Goal: Task Accomplishment & Management: Use online tool/utility

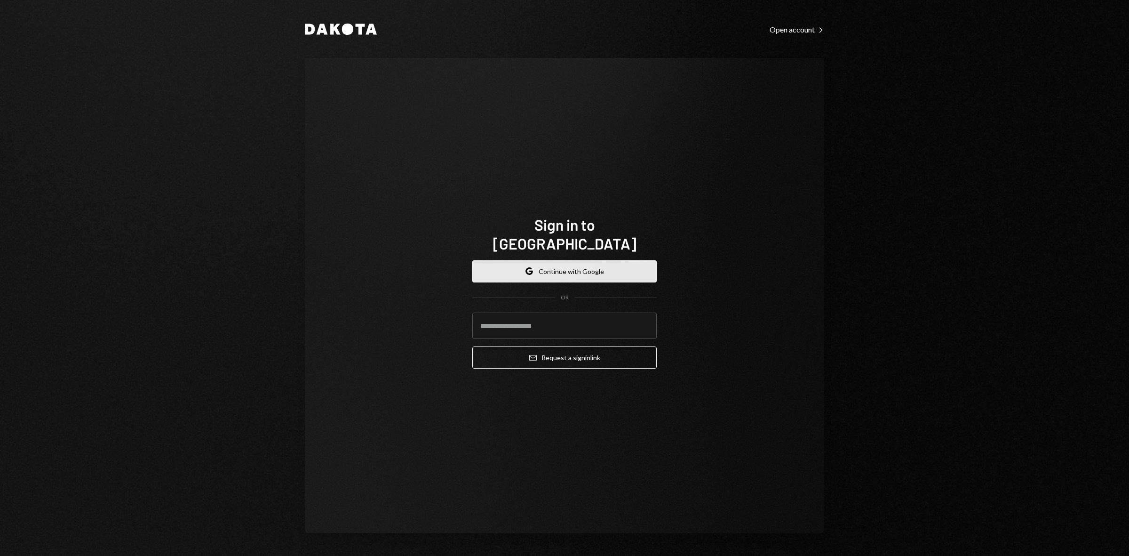
click at [544, 260] on button "Google Continue with Google" at bounding box center [564, 271] width 184 height 22
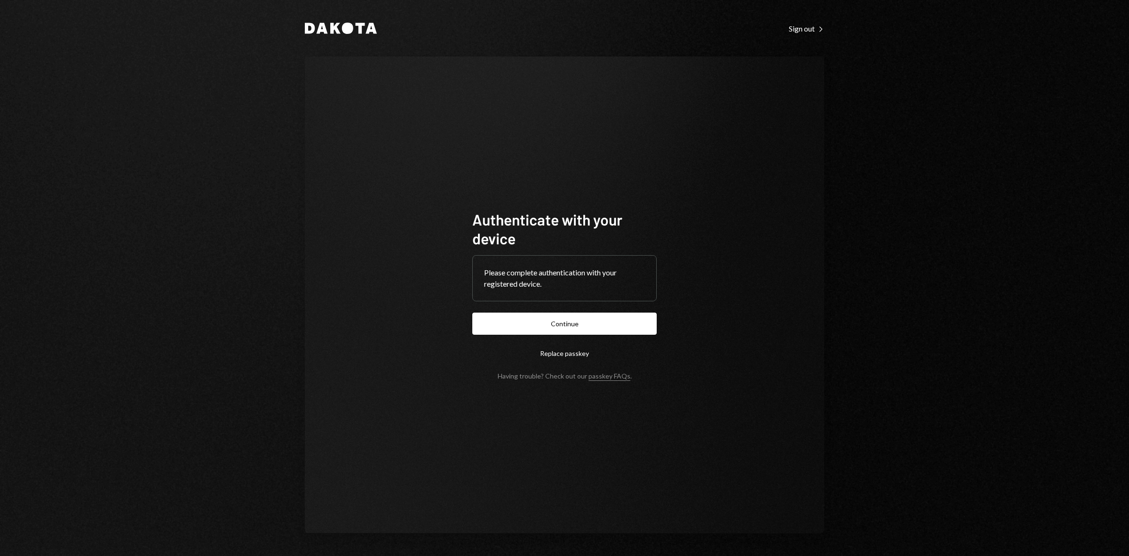
click at [611, 335] on form "Authenticate with your device Please complete authentication with your register…" at bounding box center [564, 295] width 184 height 170
click at [607, 326] on button "Continue" at bounding box center [564, 323] width 184 height 22
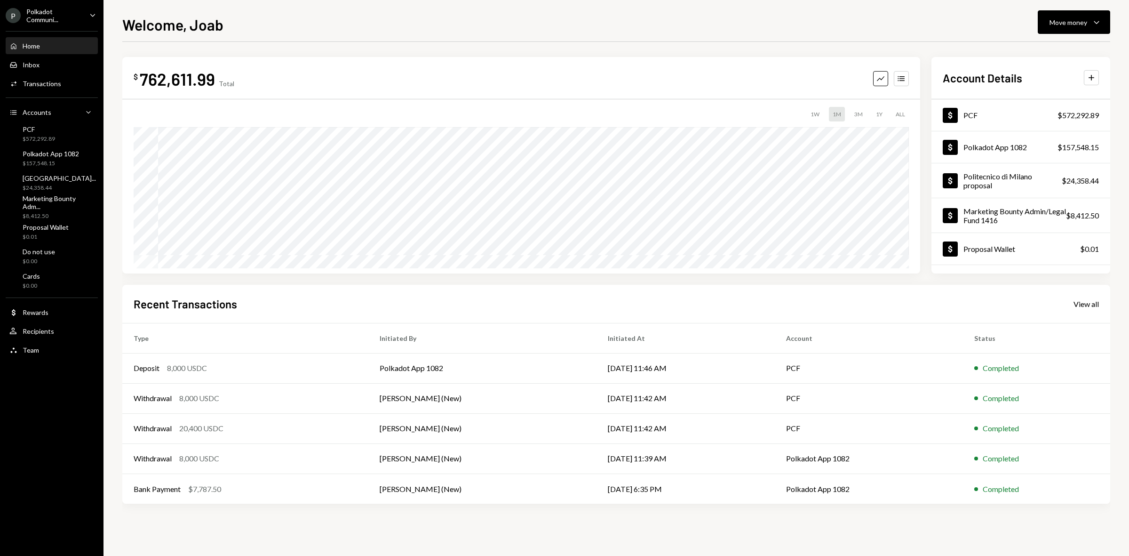
click at [69, 15] on div "Polkadot Communi..." at bounding box center [54, 16] width 56 height 16
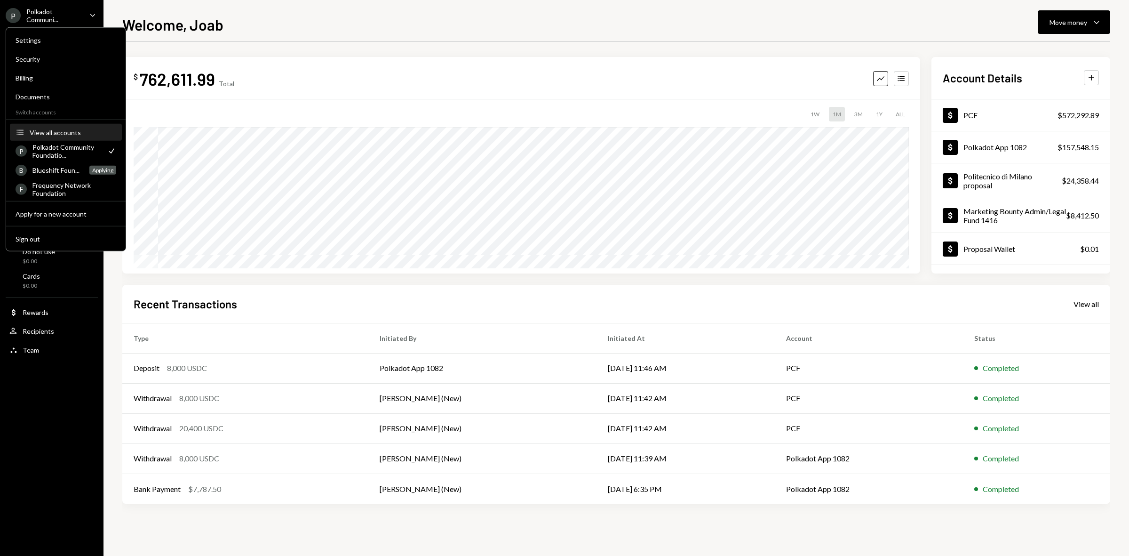
click at [52, 129] on div "View all accounts" at bounding box center [73, 132] width 87 height 8
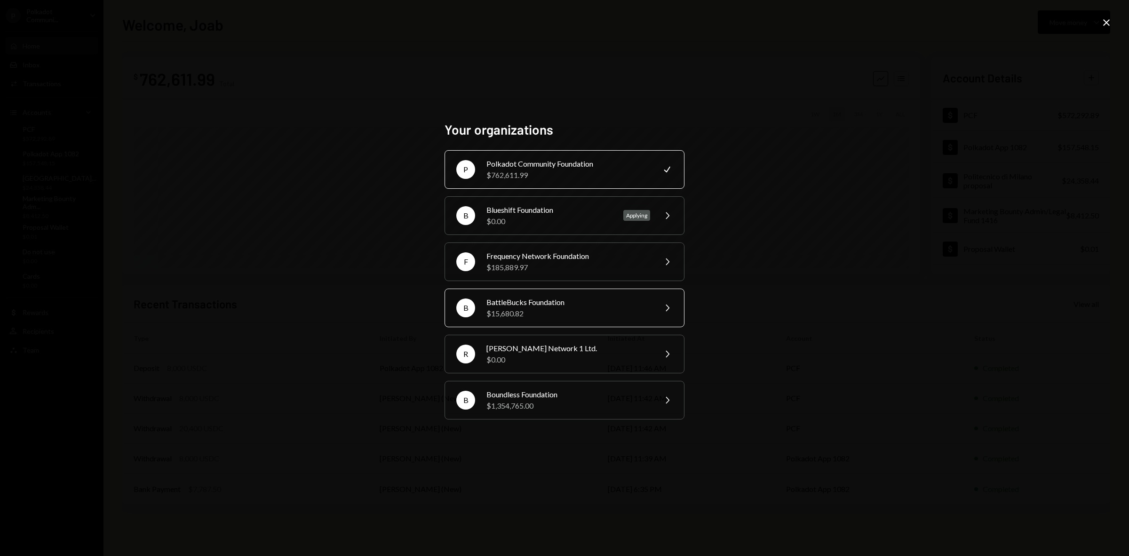
click at [540, 310] on div "$15,680.82" at bounding box center [569, 313] width 164 height 11
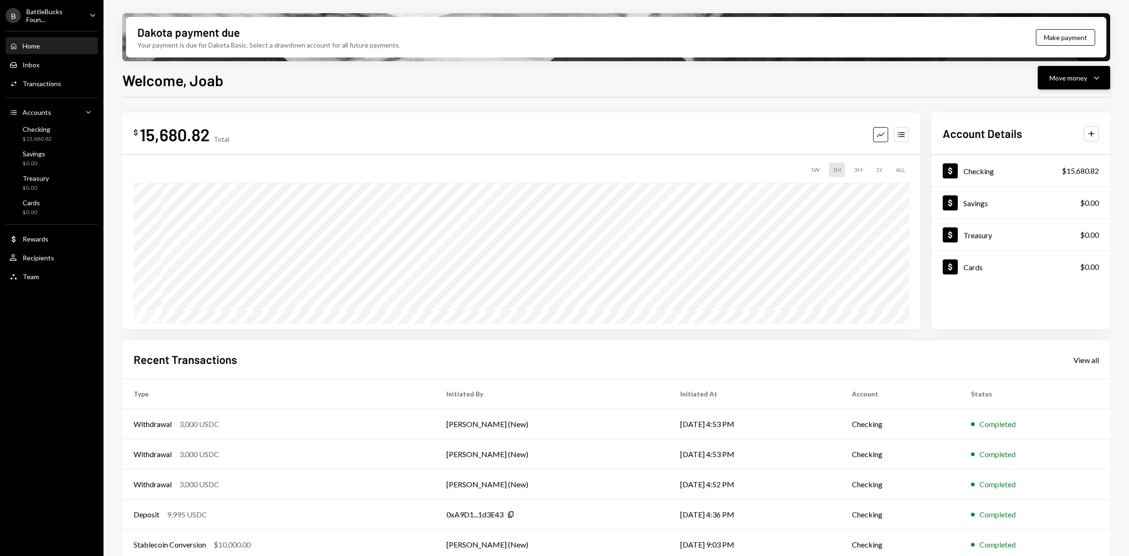
click at [1083, 76] on div "Move money" at bounding box center [1069, 78] width 38 height 10
click at [1047, 107] on div "Send" at bounding box center [1066, 106] width 69 height 10
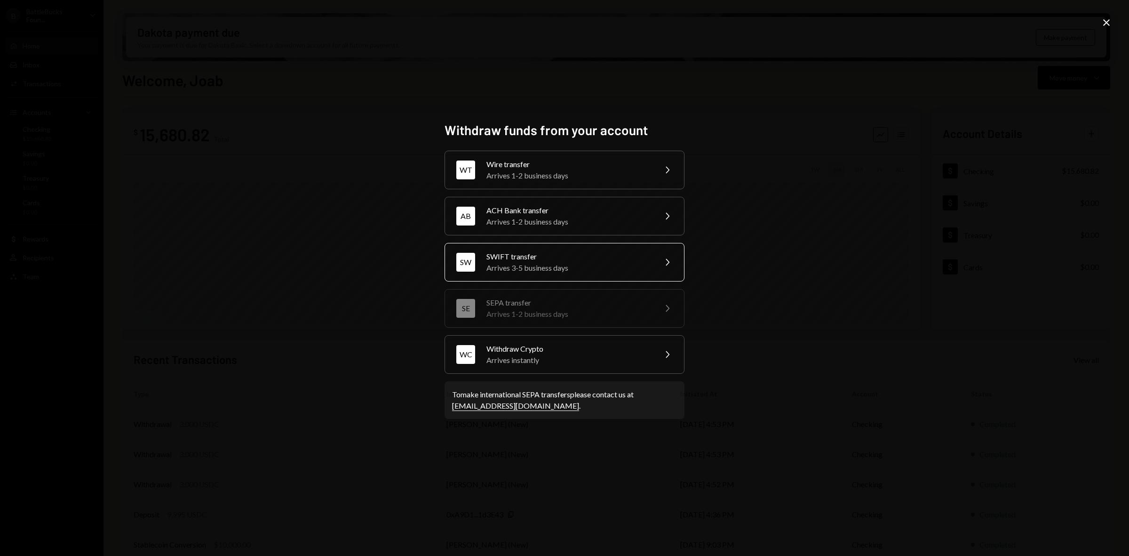
click at [565, 266] on div "Arrives 3-5 business days" at bounding box center [569, 267] width 164 height 11
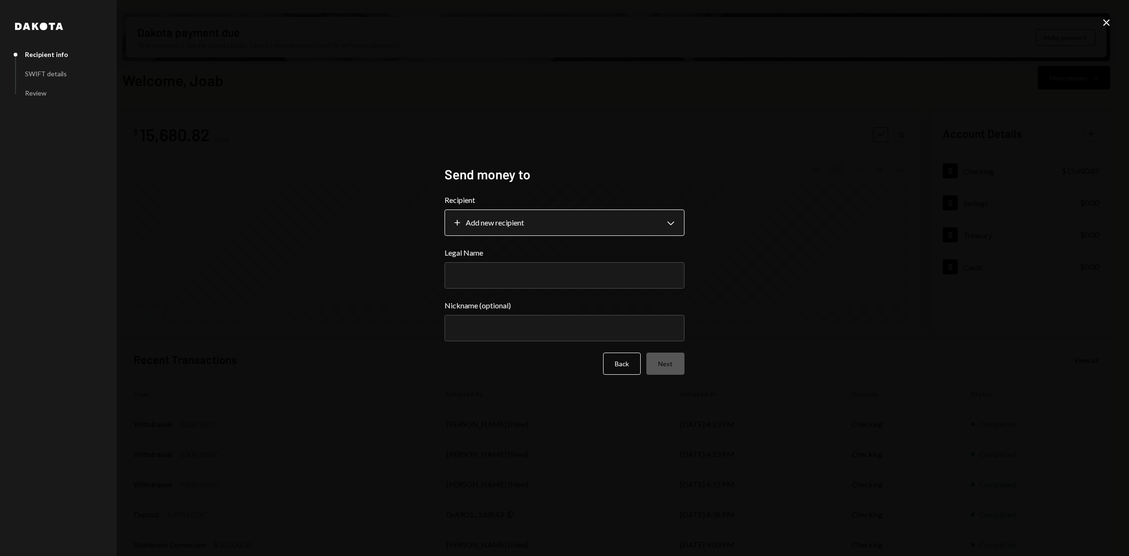
click at [560, 227] on body "B BattleBucks Foun... Caret Down Home Home Inbox Inbox Activities Transactions …" at bounding box center [564, 278] width 1129 height 556
click at [978, 251] on div "**********" at bounding box center [564, 278] width 1129 height 556
click at [1109, 21] on icon "Close" at bounding box center [1106, 22] width 11 height 11
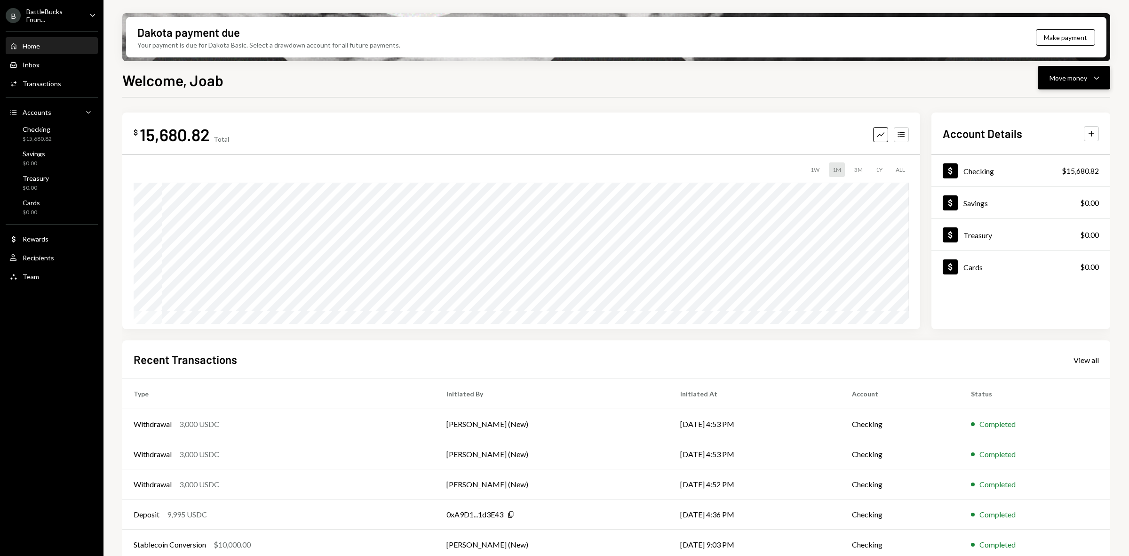
click at [1081, 82] on div "Move money" at bounding box center [1069, 78] width 38 height 10
click at [1066, 102] on div "Send" at bounding box center [1066, 106] width 69 height 10
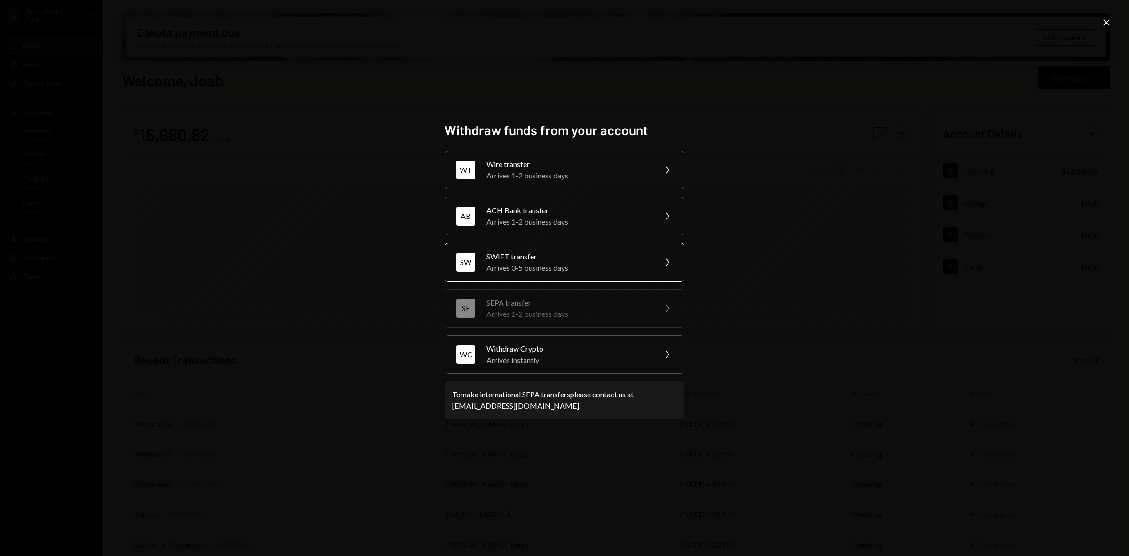
click at [540, 257] on div "SWIFT transfer" at bounding box center [569, 256] width 164 height 11
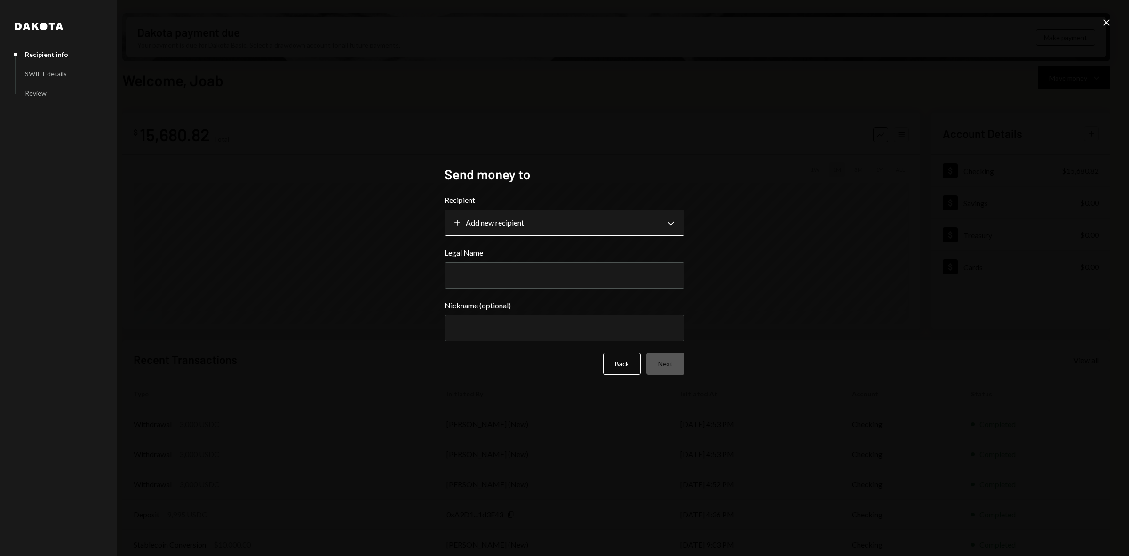
click at [541, 224] on body "B BattleBucks Foun... Caret Down Home Home Inbox Inbox Activities Transactions …" at bounding box center [564, 278] width 1129 height 556
click at [769, 309] on div "**********" at bounding box center [564, 278] width 1129 height 556
click at [1107, 24] on icon "Close" at bounding box center [1106, 22] width 11 height 11
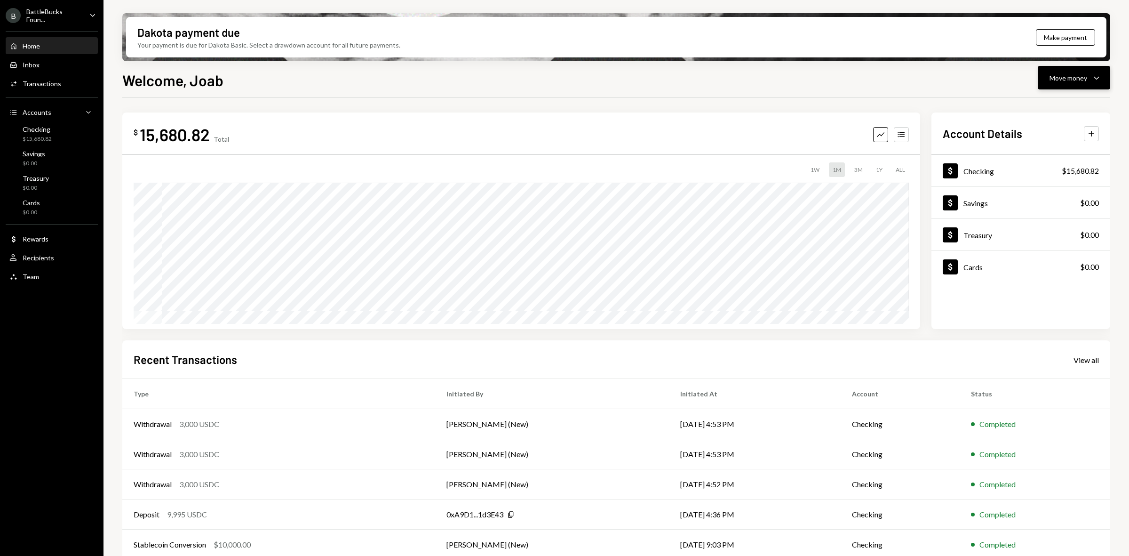
click at [1078, 85] on button "Move money Caret Down" at bounding box center [1074, 78] width 72 height 24
click at [1057, 144] on div "Deposit" at bounding box center [1066, 149] width 69 height 10
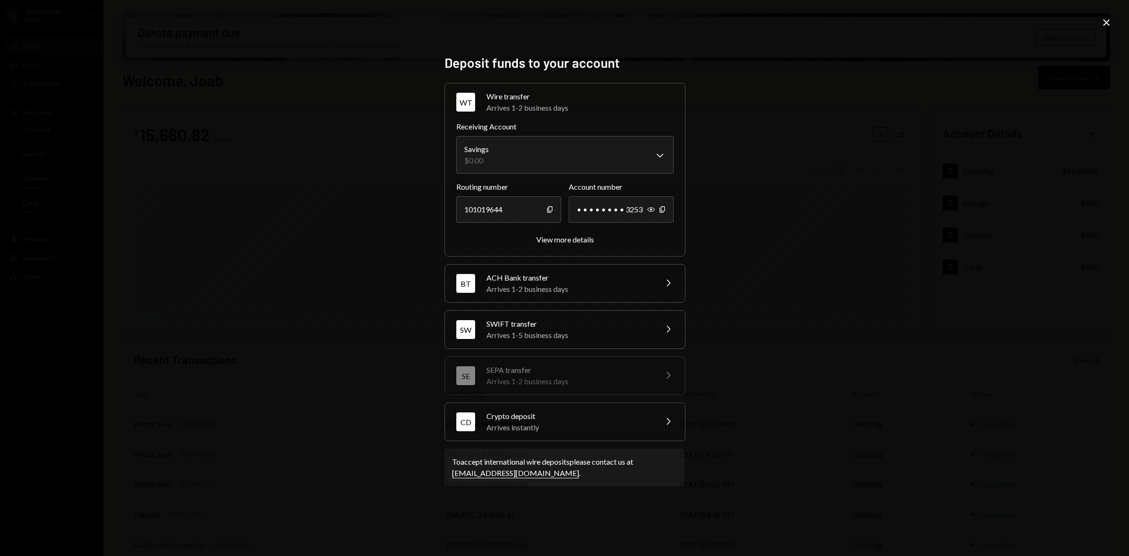
click at [552, 332] on div "Arrives 1-5 business days" at bounding box center [569, 334] width 165 height 11
